Goal: Check status

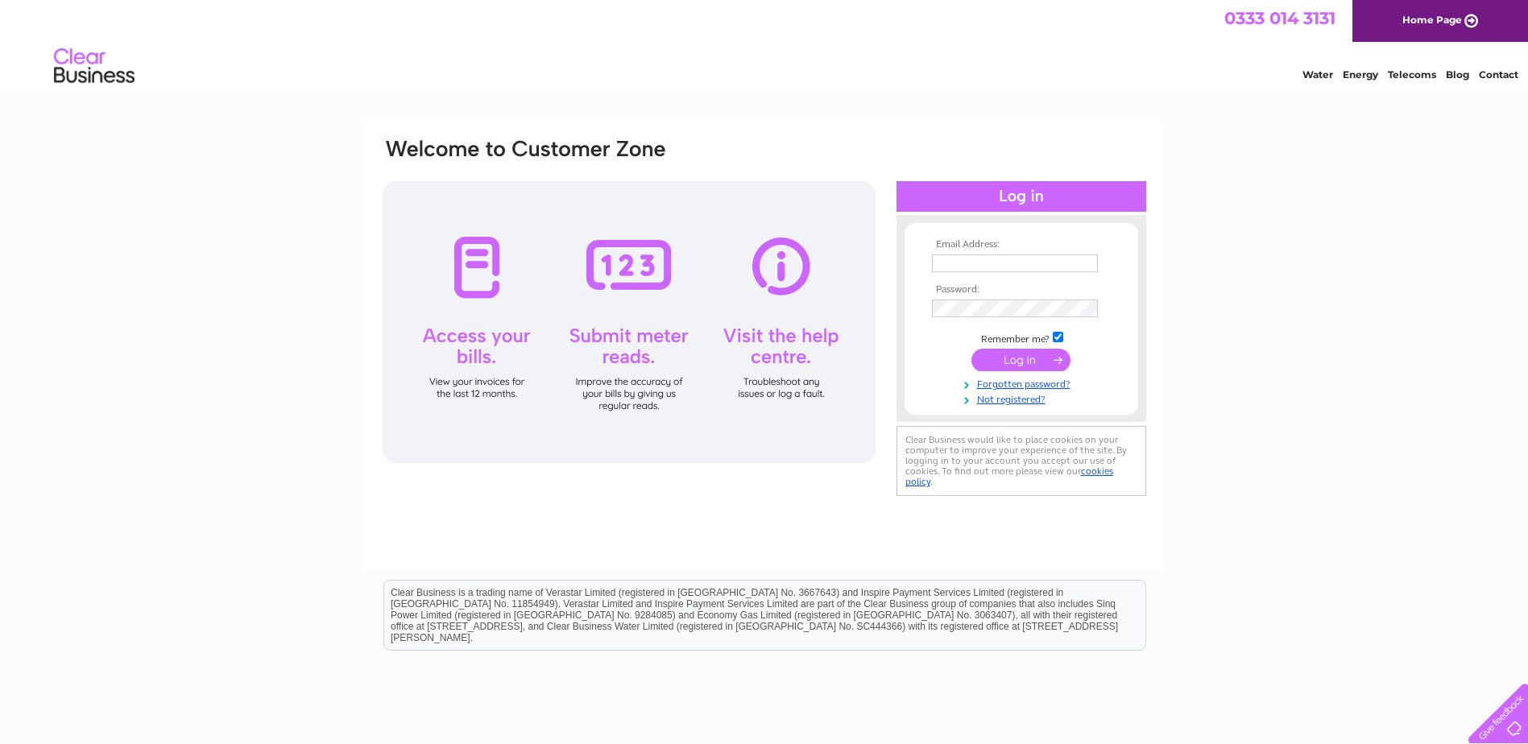
type input "hawthorn1932@gmail.com"
click at [1024, 357] on input "submit" at bounding box center [1020, 360] width 99 height 23
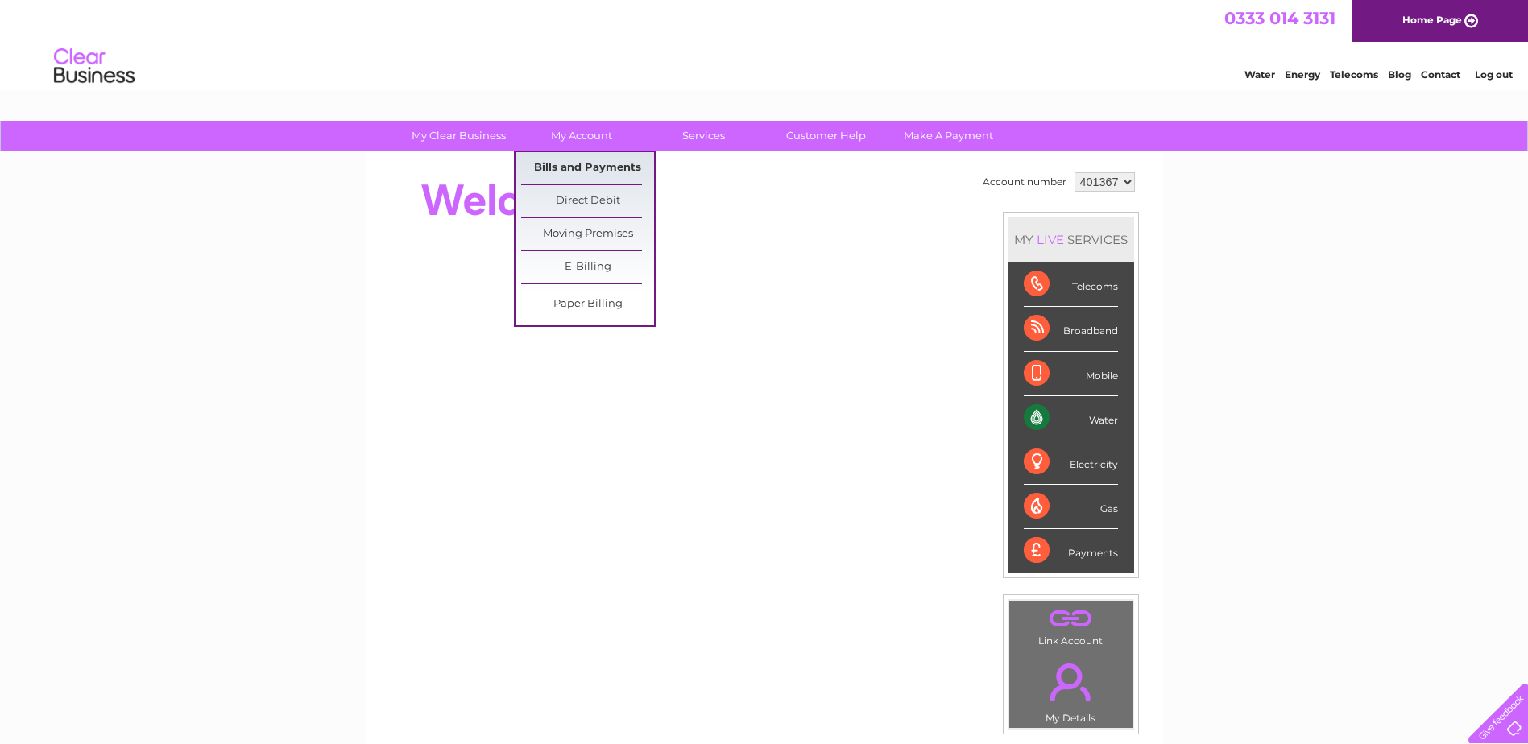
click at [601, 167] on link "Bills and Payments" at bounding box center [587, 168] width 133 height 32
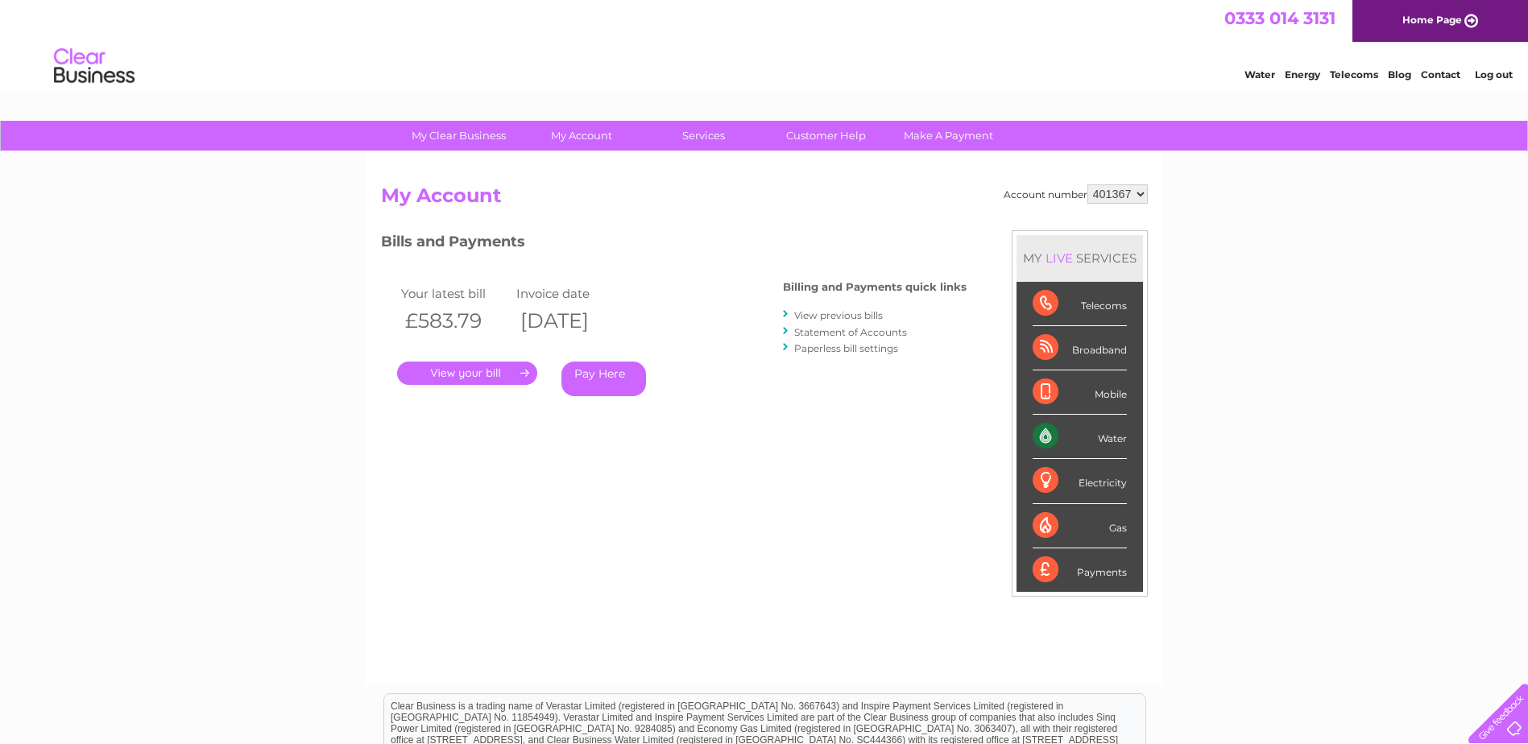
click at [490, 372] on link "." at bounding box center [467, 373] width 140 height 23
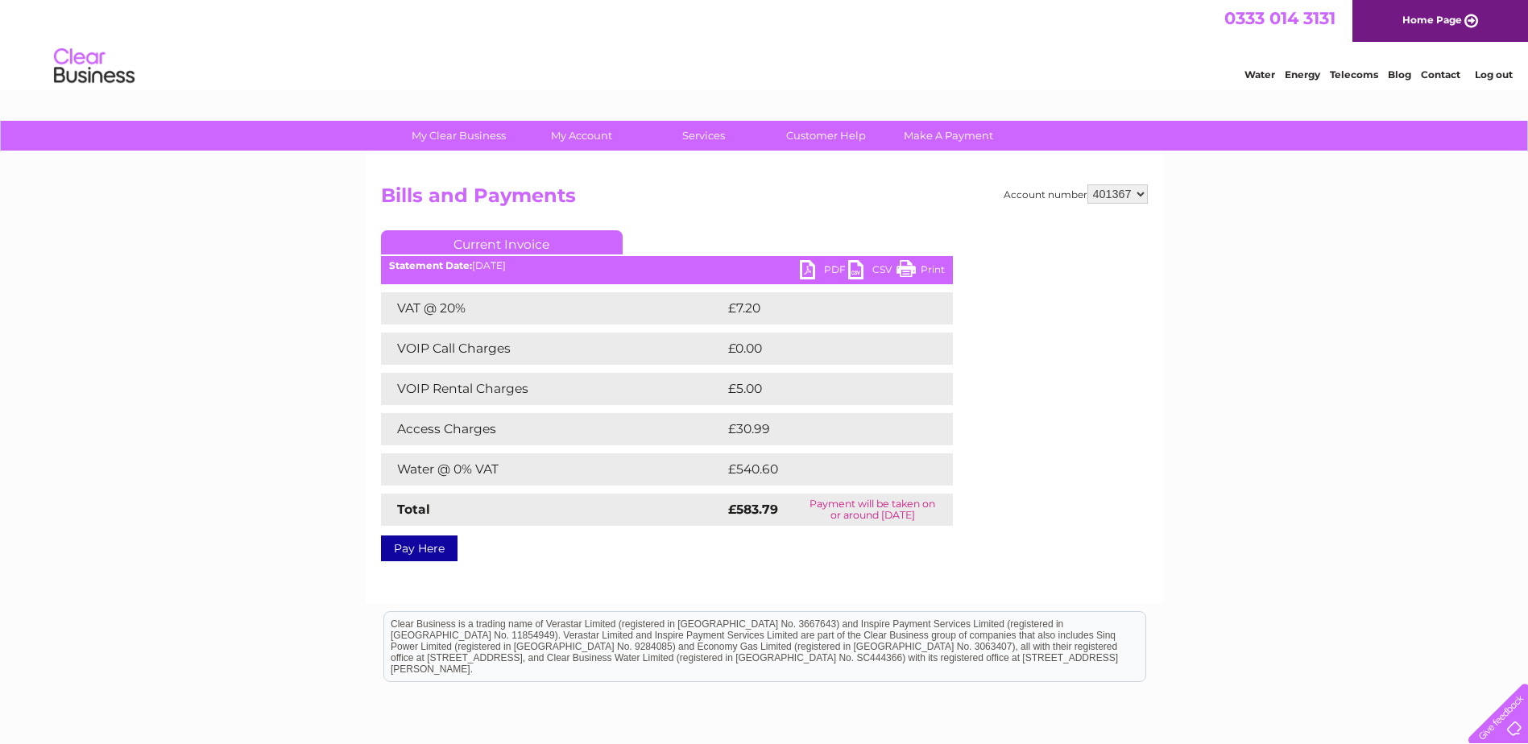
click at [816, 263] on link "PDF" at bounding box center [824, 271] width 48 height 23
